Goal: Task Accomplishment & Management: Use online tool/utility

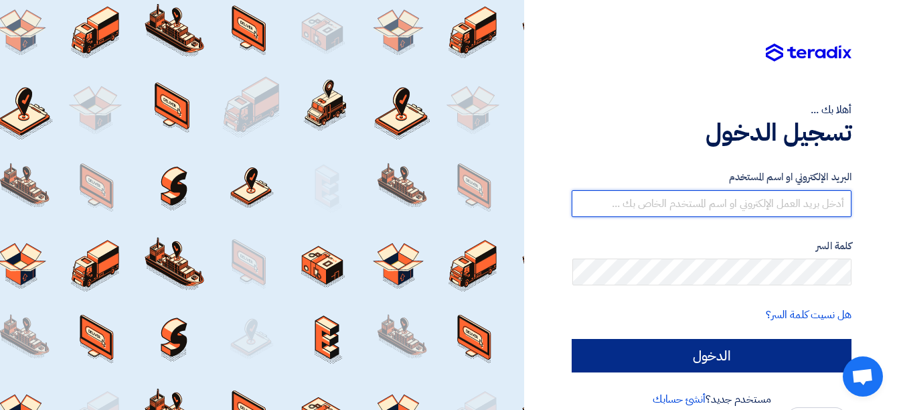
type input "[EMAIL_ADDRESS][DOMAIN_NAME]"
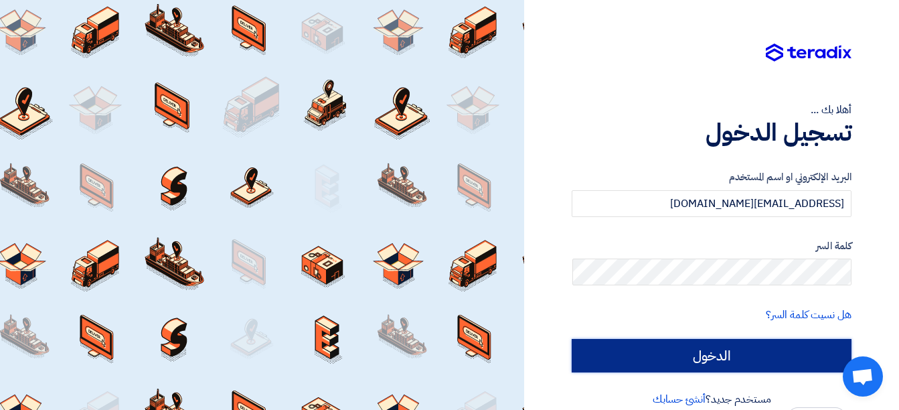
click at [747, 357] on input "الدخول" at bounding box center [712, 355] width 280 height 33
type input "Sign in"
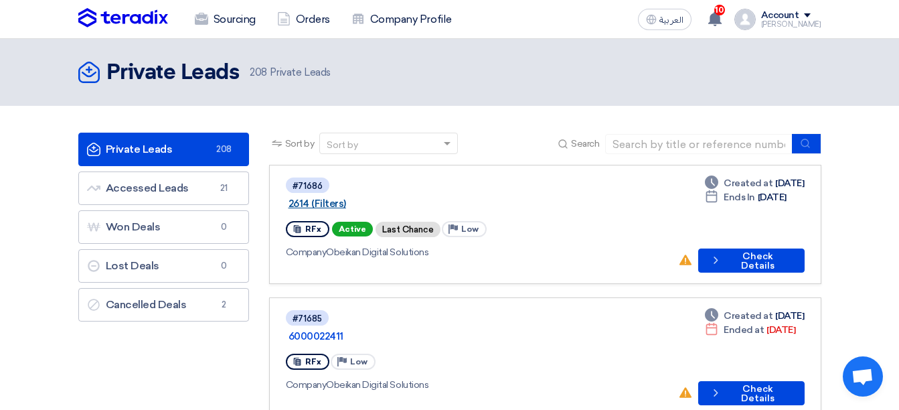
click at [375, 197] on link "2614 (Filters)" at bounding box center [455, 203] width 335 height 12
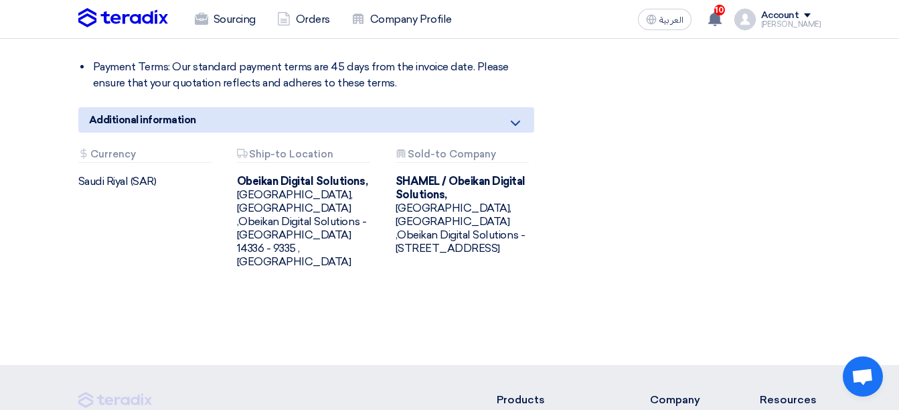
scroll to position [736, 0]
